Goal: Task Accomplishment & Management: Manage account settings

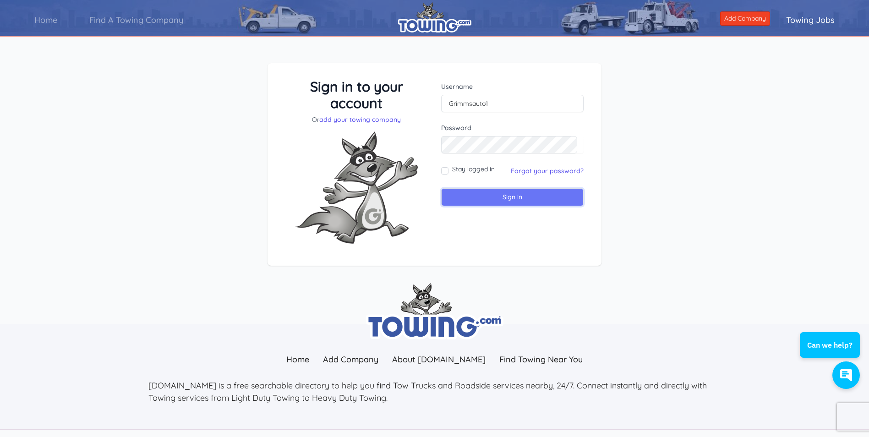
click at [517, 199] on input "Sign in" at bounding box center [512, 197] width 143 height 18
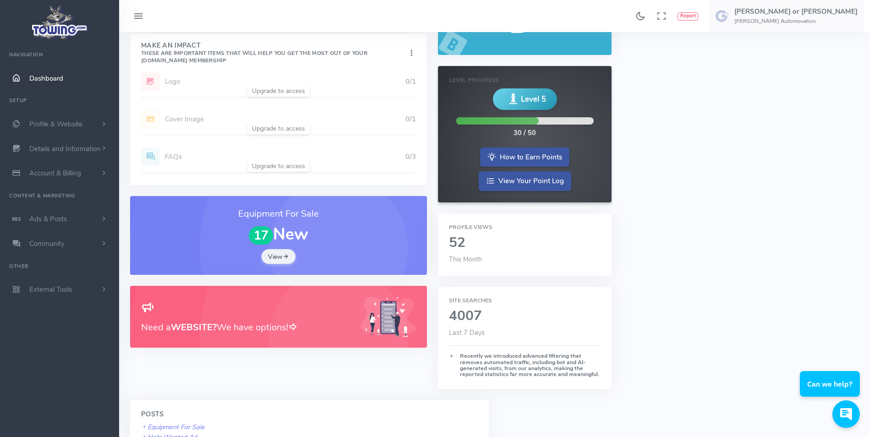
scroll to position [92, 0]
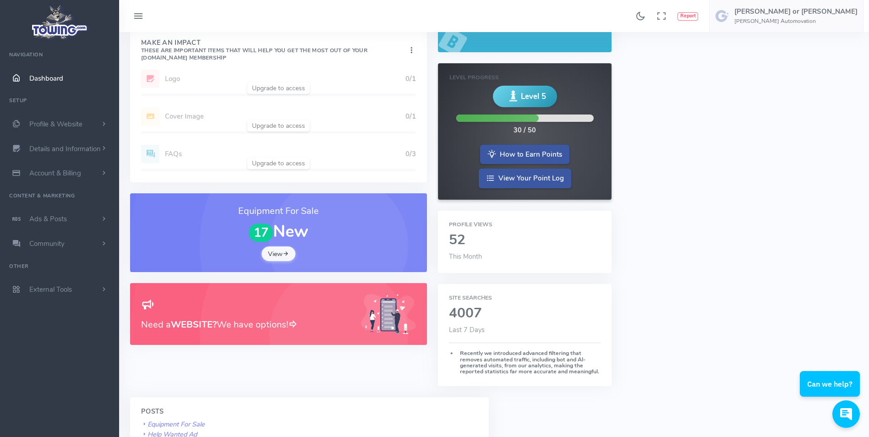
click at [282, 259] on link "View" at bounding box center [279, 254] width 34 height 15
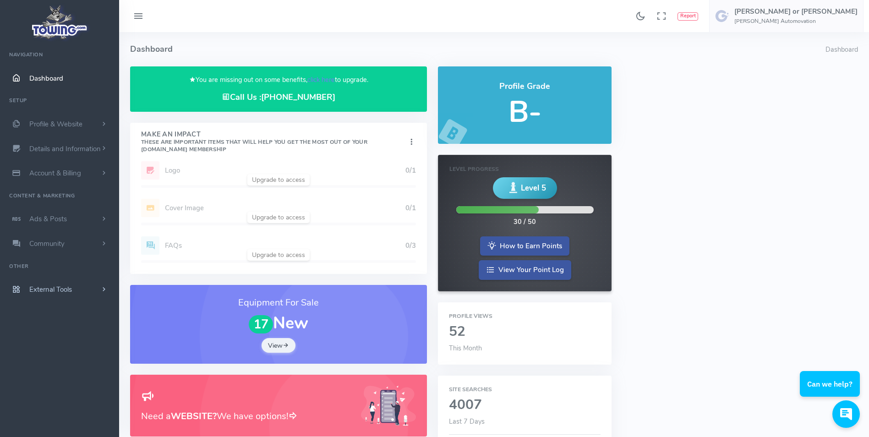
click at [74, 292] on link "External Tools" at bounding box center [59, 289] width 119 height 25
click at [76, 219] on link "Ads & Posts" at bounding box center [59, 219] width 119 height 25
click at [79, 239] on link "Help Wanted Ads" at bounding box center [71, 237] width 96 height 18
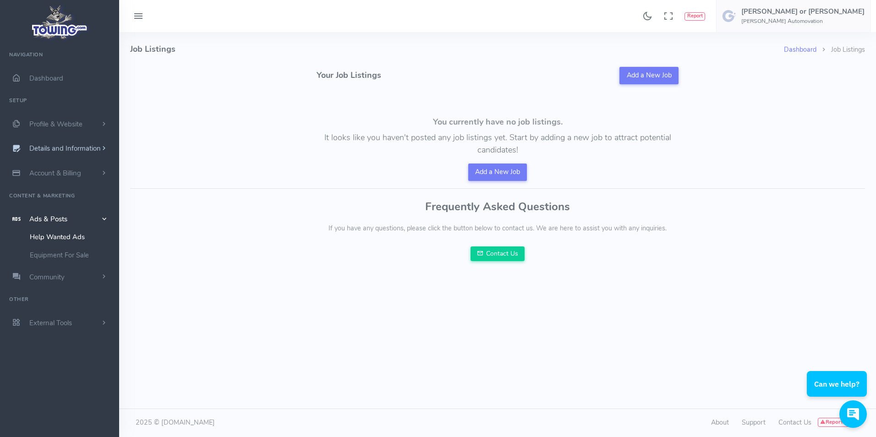
click at [67, 147] on span "Details and Information" at bounding box center [64, 148] width 71 height 9
click at [69, 167] on link "Logo & Banner" at bounding box center [71, 167] width 96 height 18
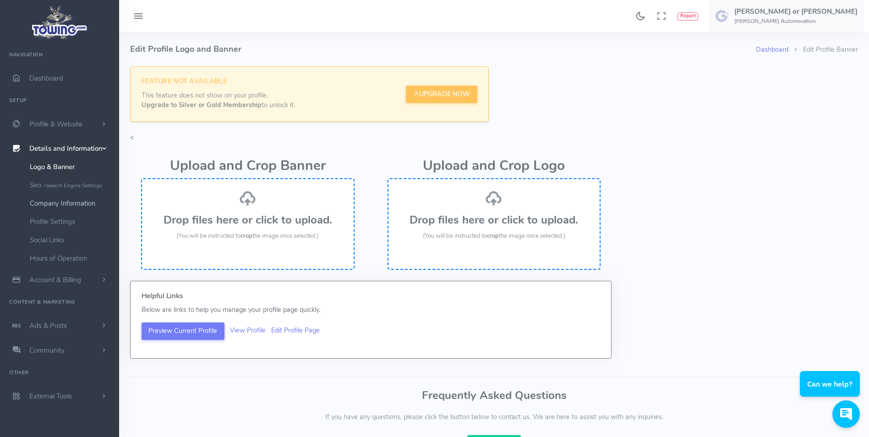
click at [68, 205] on link "Company Information" at bounding box center [71, 203] width 96 height 18
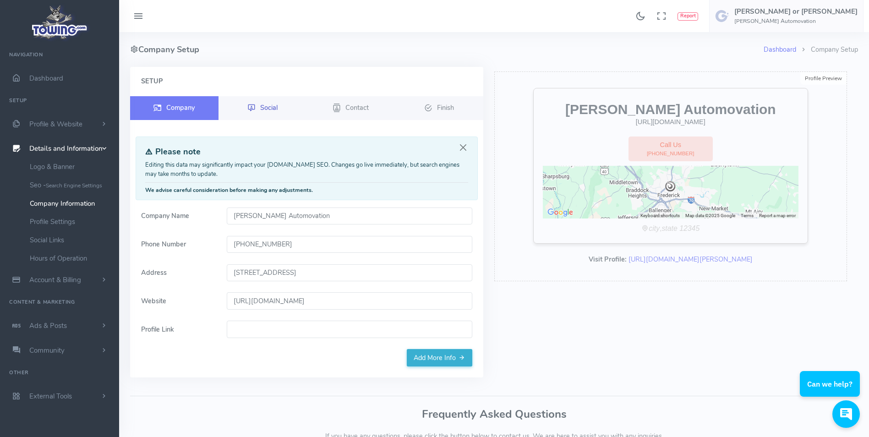
click at [250, 106] on icon at bounding box center [251, 108] width 8 height 11
click at [351, 103] on span "Contact" at bounding box center [357, 107] width 23 height 9
click at [430, 104] on icon at bounding box center [428, 108] width 8 height 11
click at [66, 123] on span "Profile & Website" at bounding box center [55, 124] width 53 height 9
click at [72, 144] on link "Homepage Content" at bounding box center [71, 142] width 96 height 18
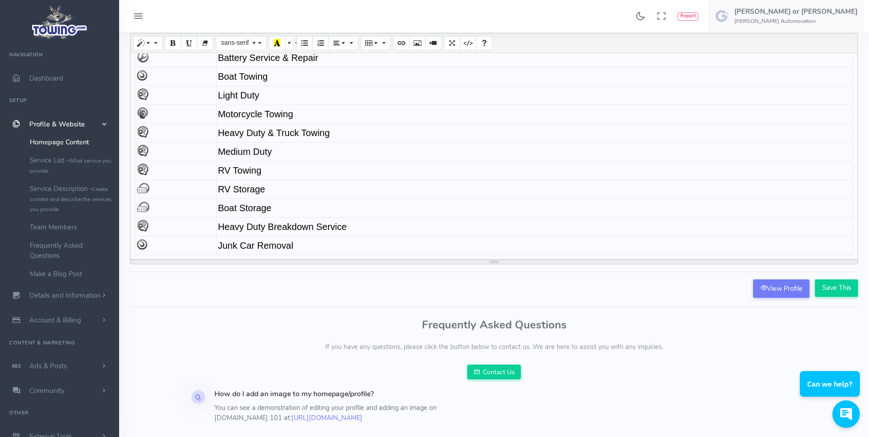
scroll to position [74, 0]
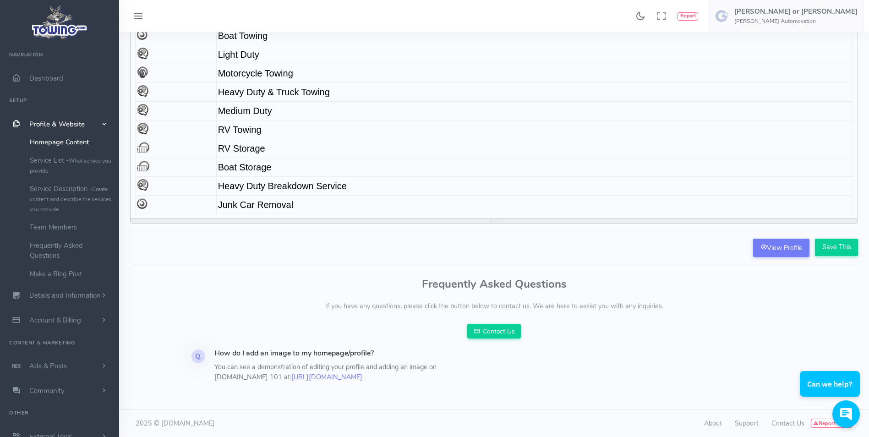
click at [789, 237] on form "Grimm's Automovation Give us a call (301)694-6613 Here are some of the services…" at bounding box center [494, 125] width 728 height 266
click at [791, 246] on link "View Profile" at bounding box center [781, 248] width 56 height 18
